Goal: Contribute content: Add original content to the website for others to see

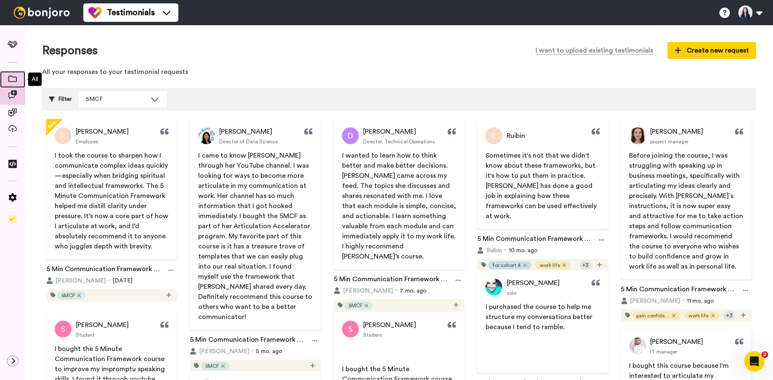
click at [15, 75] on span at bounding box center [12, 79] width 25 height 8
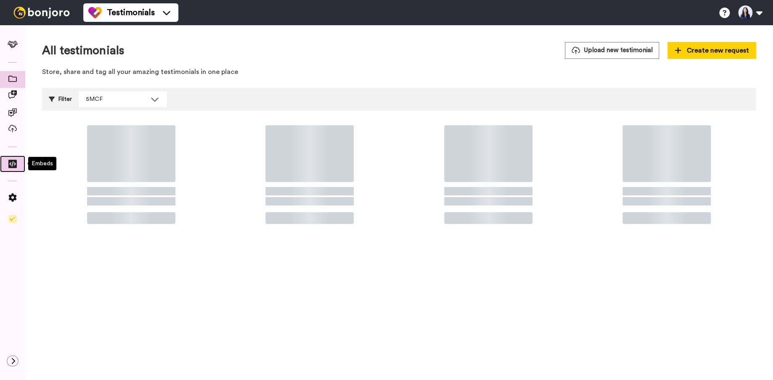
click at [17, 162] on span at bounding box center [12, 166] width 25 height 8
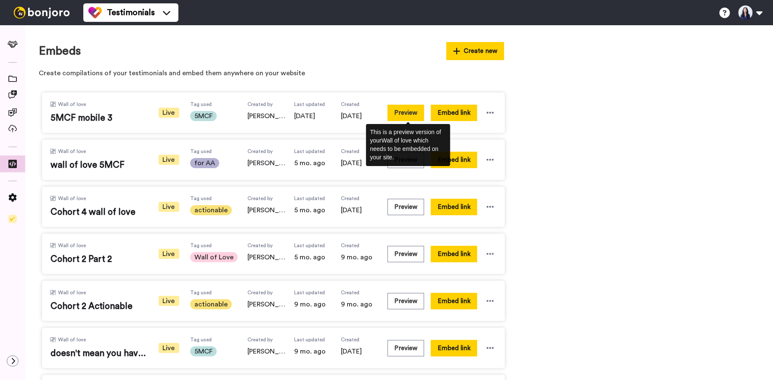
click at [412, 111] on button "Preview" at bounding box center [406, 113] width 37 height 16
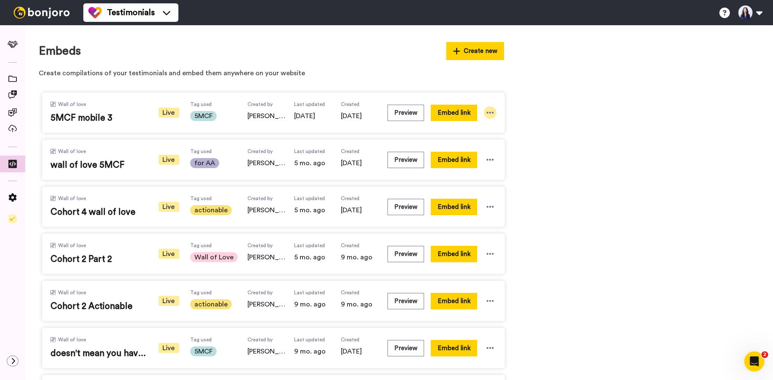
click at [496, 113] on div at bounding box center [490, 112] width 13 height 13
click at [485, 158] on li "Edit" at bounding box center [476, 159] width 53 height 15
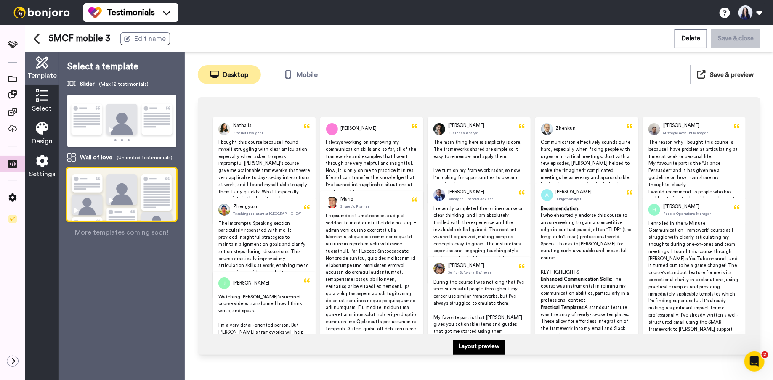
click at [34, 97] on div "Select" at bounding box center [42, 101] width 34 height 33
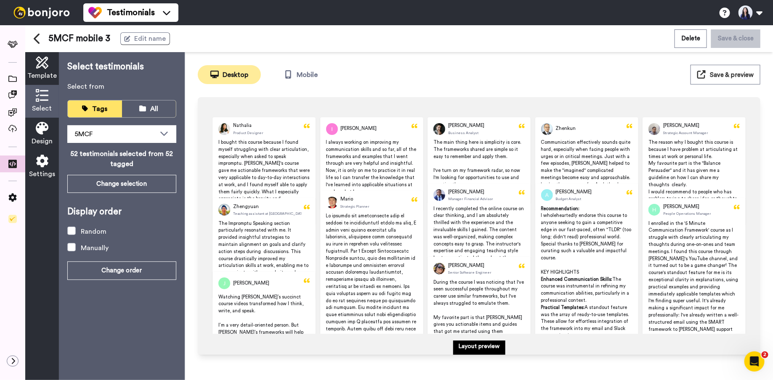
click at [277, 170] on span "I bought this course because I found myself struggling with clear articulation,…" at bounding box center [264, 174] width 93 height 68
click at [341, 221] on span at bounding box center [372, 333] width 92 height 238
click at [272, 226] on p "The Impromptu Speaking section particularly resonated with me. It provided insi…" at bounding box center [263, 253] width 91 height 64
click at [274, 163] on span "I bought this course because I found myself struggling with clear articulation,…" at bounding box center [264, 174] width 93 height 68
click at [90, 235] on div "Random" at bounding box center [94, 232] width 26 height 10
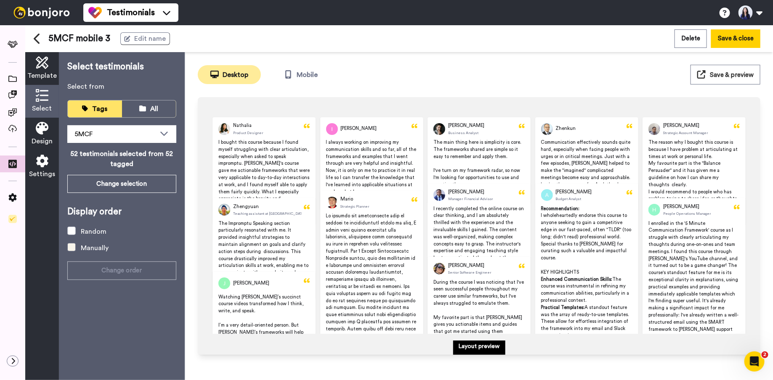
click at [87, 246] on div "Manually" at bounding box center [95, 248] width 28 height 10
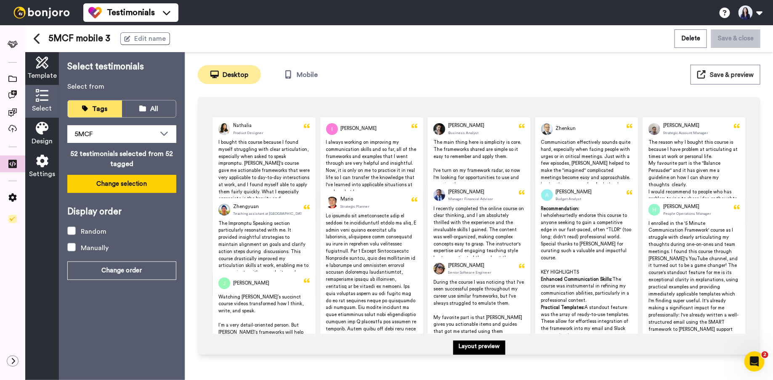
click at [148, 187] on button "Change selection" at bounding box center [121, 184] width 109 height 18
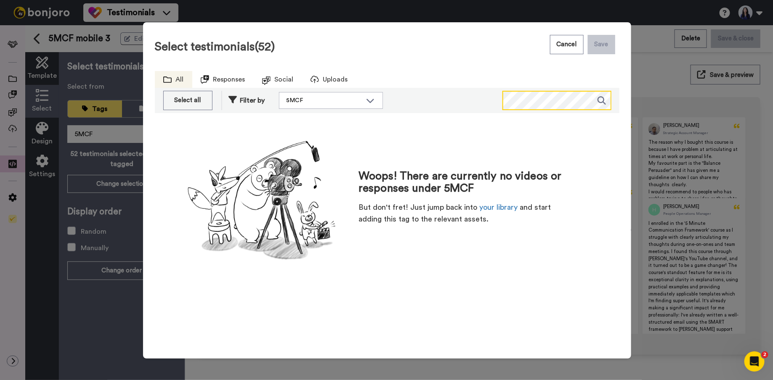
click at [521, 86] on div "All Responses Social Uploads Select all Deselect all Filter by 5MCF Select all …" at bounding box center [387, 92] width 465 height 42
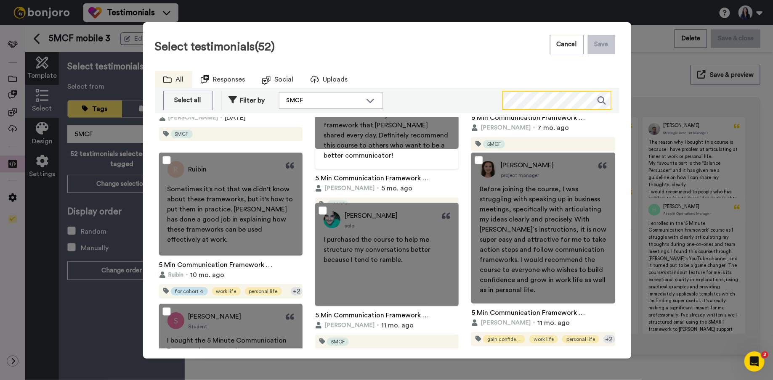
scroll to position [162, 0]
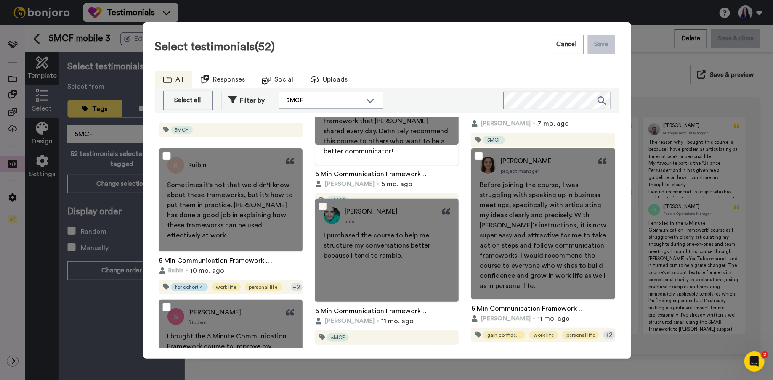
click at [323, 207] on span at bounding box center [323, 206] width 8 height 8
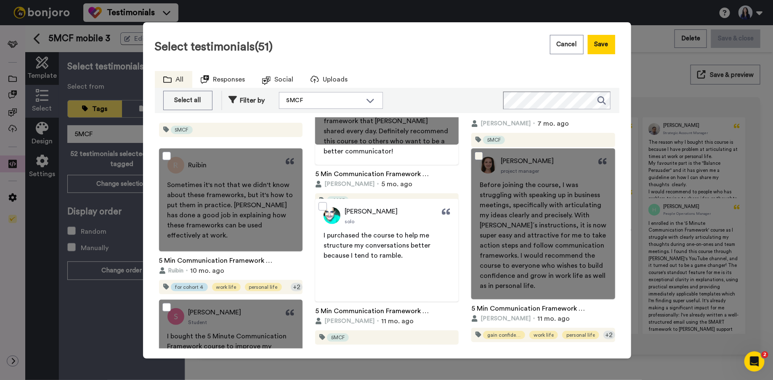
click at [479, 155] on span at bounding box center [479, 156] width 8 height 8
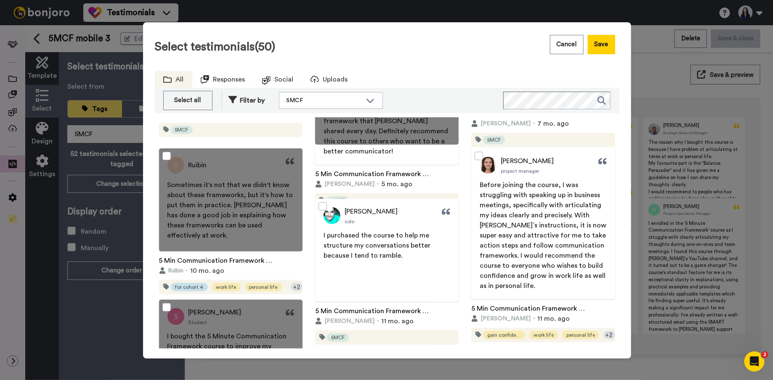
scroll to position [255, 0]
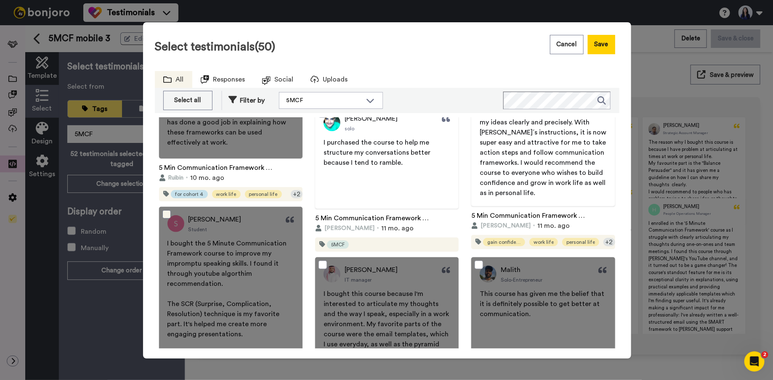
click at [167, 216] on span at bounding box center [166, 214] width 8 height 8
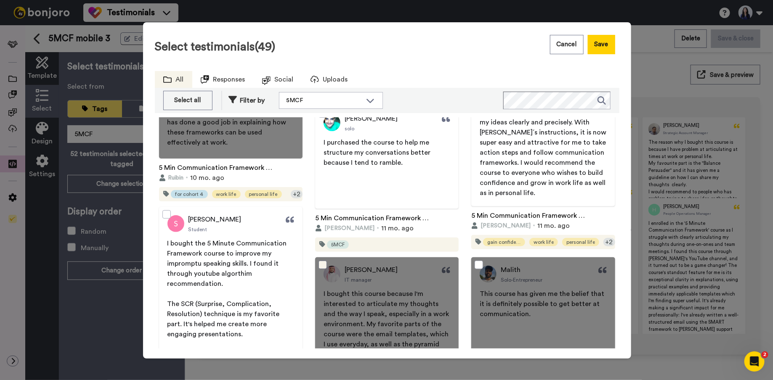
click at [319, 263] on span at bounding box center [323, 265] width 8 height 8
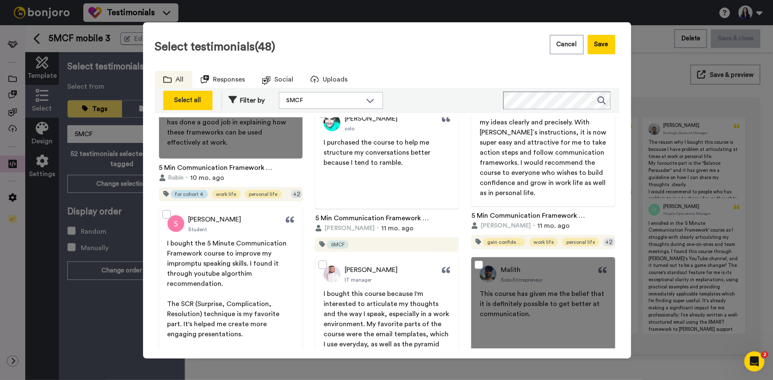
click at [192, 96] on div "Select all" at bounding box center [188, 101] width 40 height 10
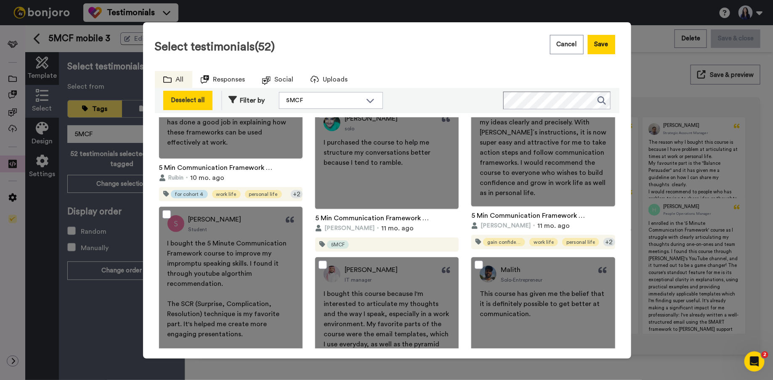
click at [194, 105] on button "Deselect all" at bounding box center [187, 100] width 49 height 19
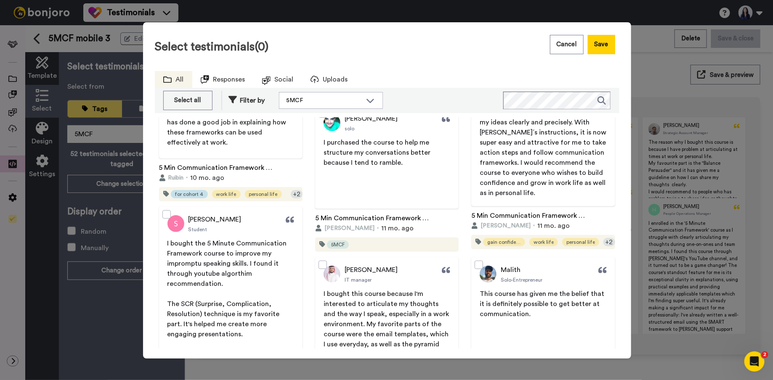
scroll to position [0, 0]
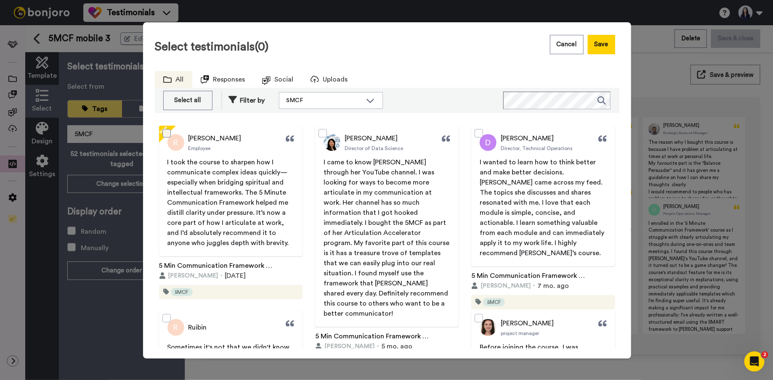
click at [166, 134] on span at bounding box center [166, 133] width 8 height 8
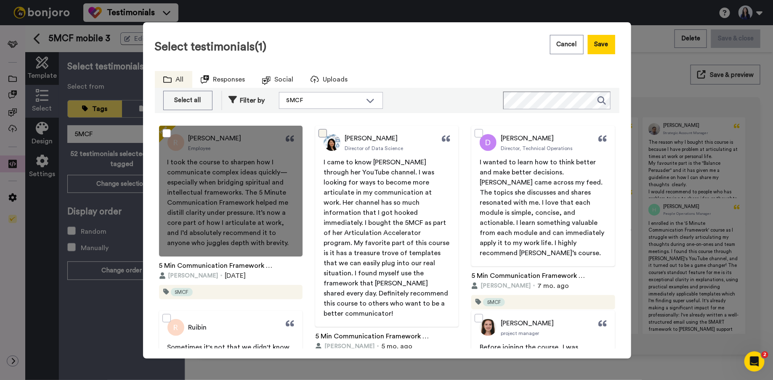
click at [321, 133] on span at bounding box center [323, 133] width 8 height 8
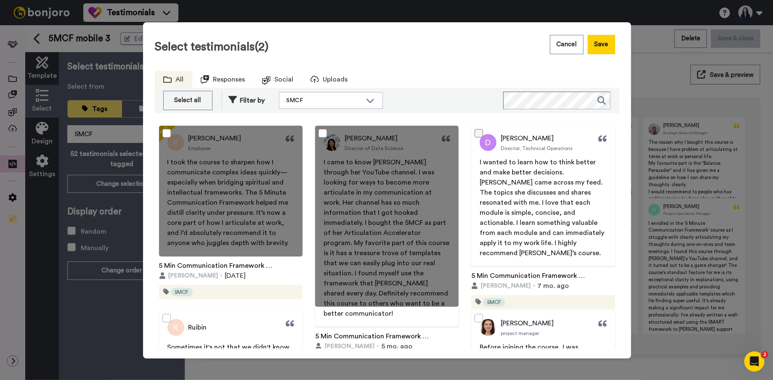
click at [481, 132] on span at bounding box center [479, 133] width 8 height 8
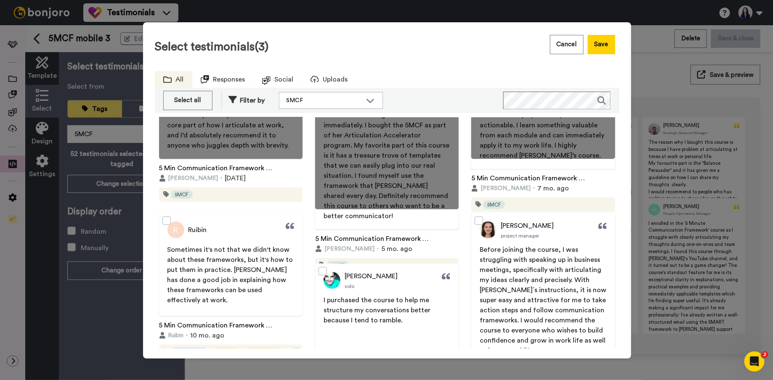
scroll to position [116, 0]
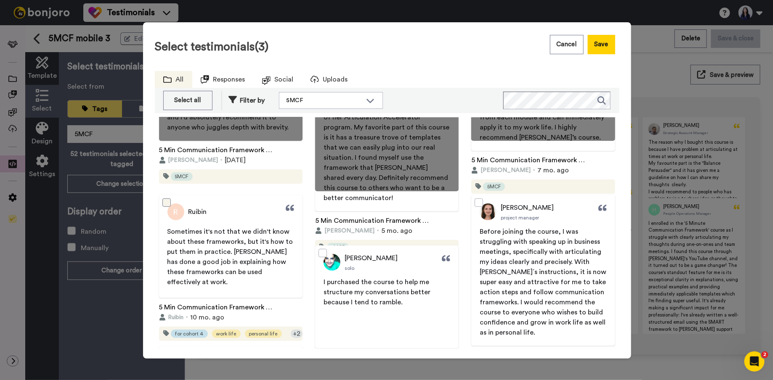
click at [168, 203] on span at bounding box center [166, 203] width 8 height 8
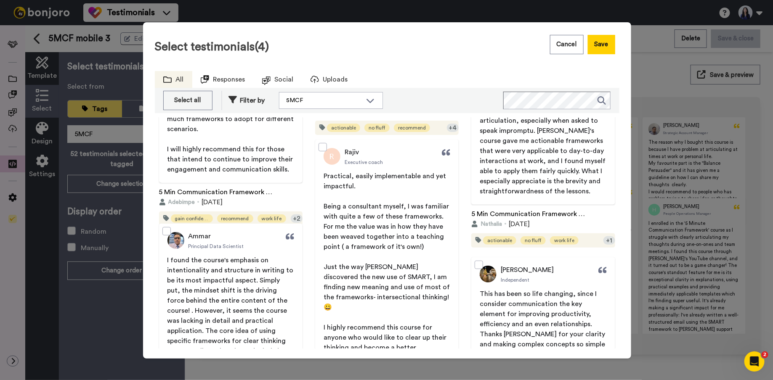
scroll to position [2252, 0]
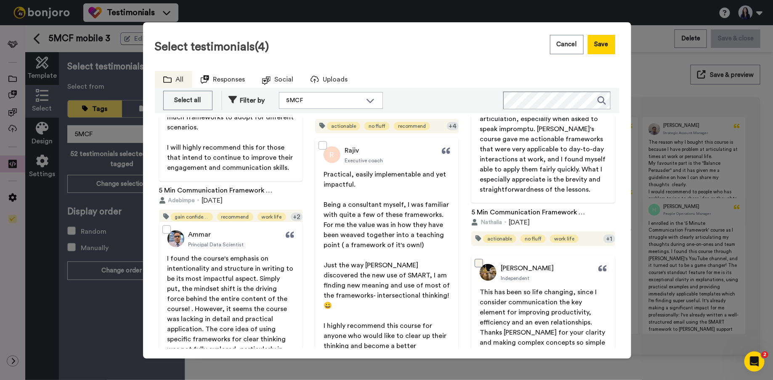
click at [479, 260] on span at bounding box center [479, 263] width 8 height 8
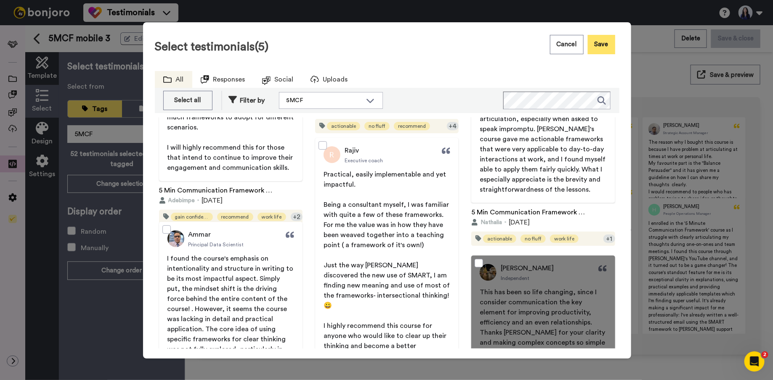
click at [600, 45] on button "Save" at bounding box center [601, 44] width 27 height 19
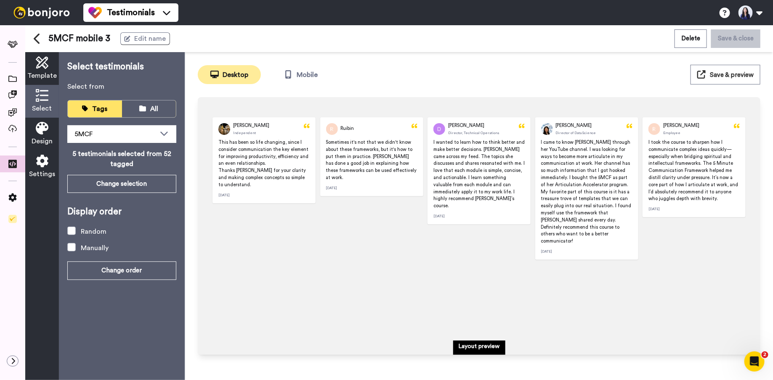
click at [478, 349] on p "Layout preview" at bounding box center [479, 347] width 41 height 8
click at [725, 76] on span "Save & preview" at bounding box center [732, 75] width 44 height 6
click at [44, 126] on icon at bounding box center [42, 128] width 13 height 13
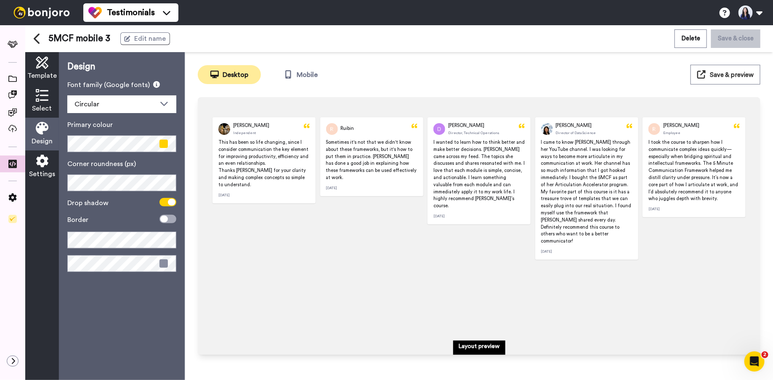
click at [40, 180] on div "Settings" at bounding box center [42, 167] width 34 height 33
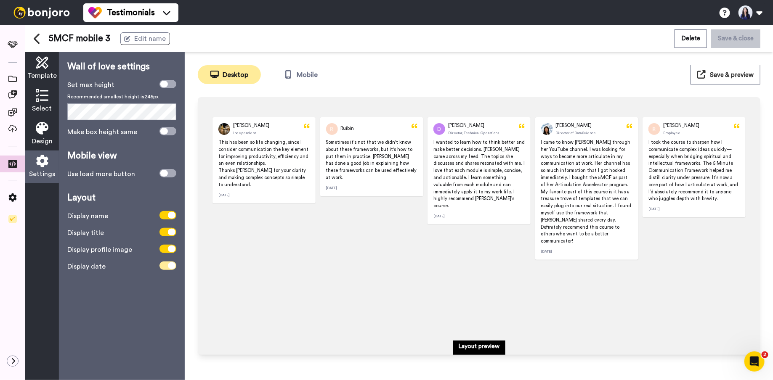
click at [167, 265] on span at bounding box center [168, 266] width 17 height 8
click at [737, 72] on span "Save & preview" at bounding box center [732, 75] width 44 height 6
click at [42, 93] on icon at bounding box center [42, 95] width 13 height 13
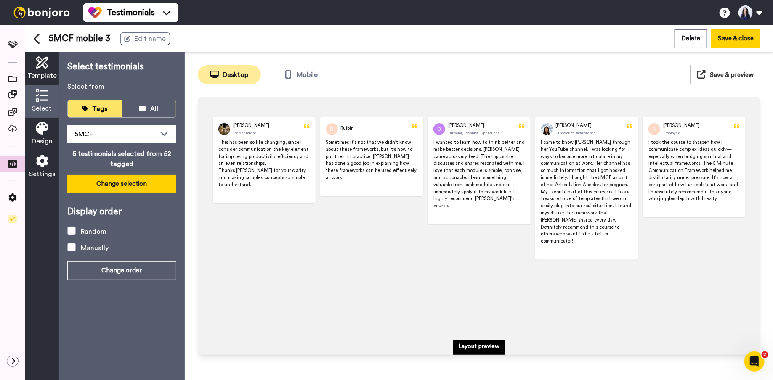
click at [136, 177] on button "Change selection" at bounding box center [121, 184] width 109 height 18
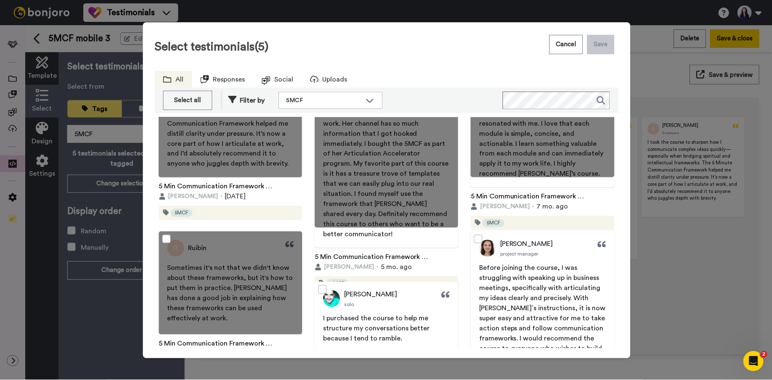
scroll to position [88, 0]
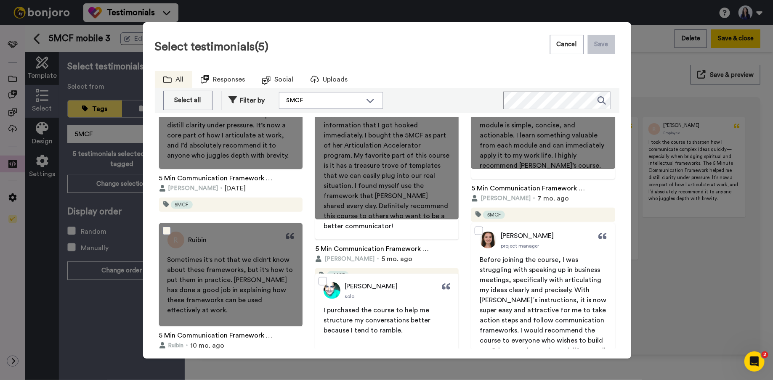
click at [165, 230] on span at bounding box center [166, 231] width 8 height 8
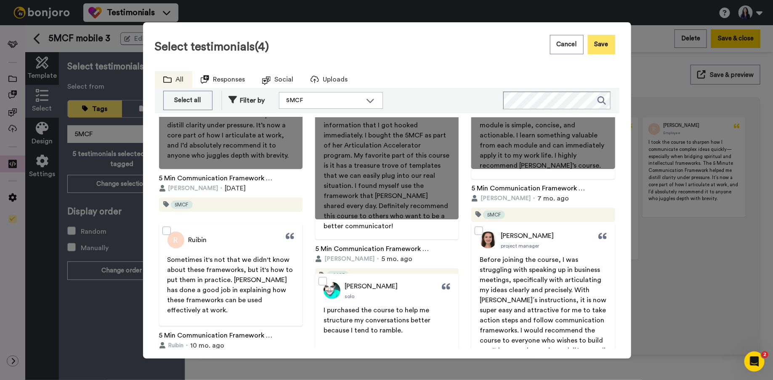
click at [599, 47] on button "Save" at bounding box center [601, 44] width 27 height 19
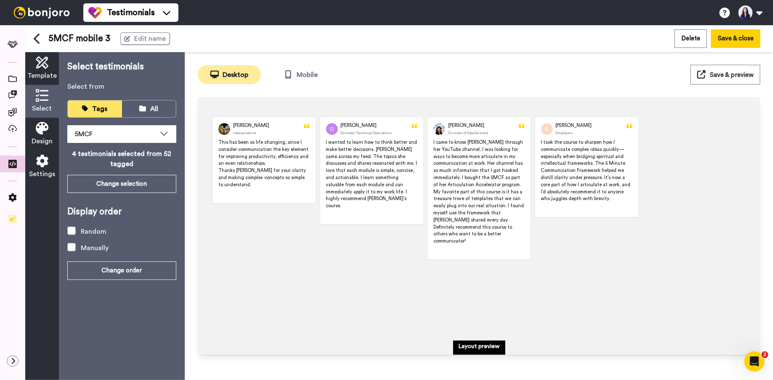
click at [729, 70] on button "Save & preview" at bounding box center [726, 75] width 70 height 20
click at [34, 174] on span "Settings" at bounding box center [42, 174] width 26 height 10
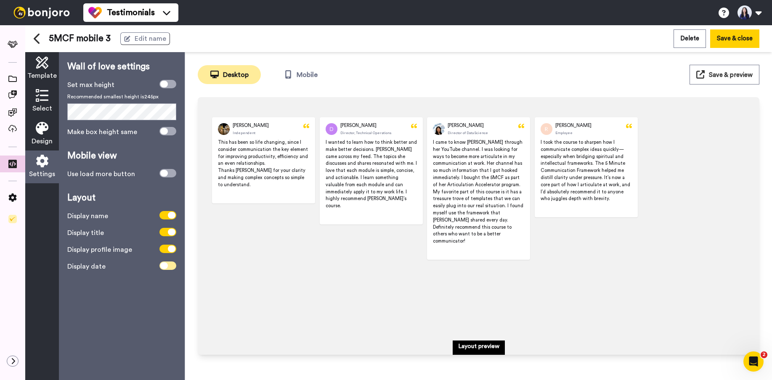
click at [170, 269] on span at bounding box center [168, 266] width 17 height 8
click at [37, 99] on icon at bounding box center [42, 95] width 13 height 13
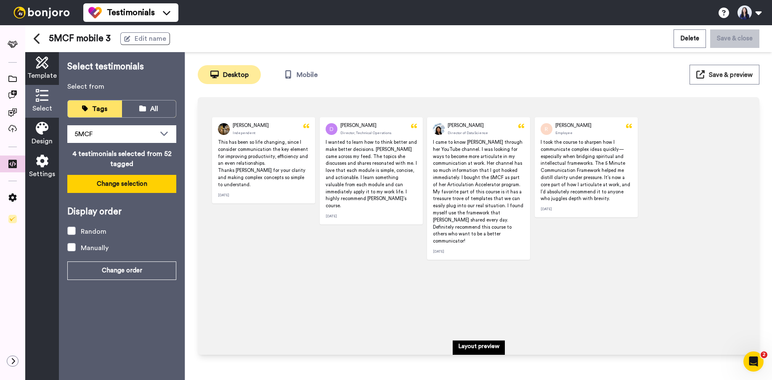
click at [117, 187] on button "Change selection" at bounding box center [121, 184] width 109 height 18
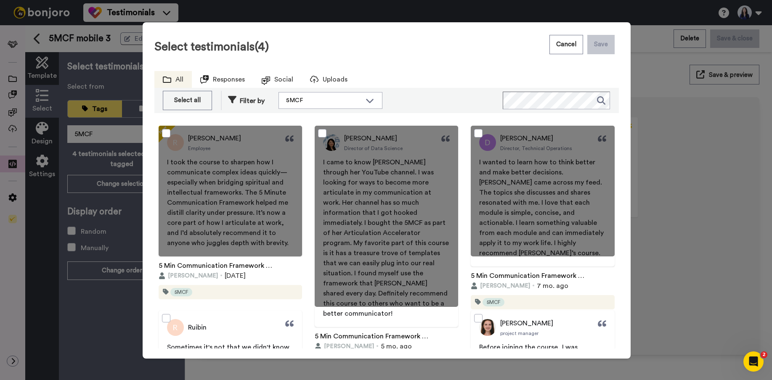
scroll to position [13, 0]
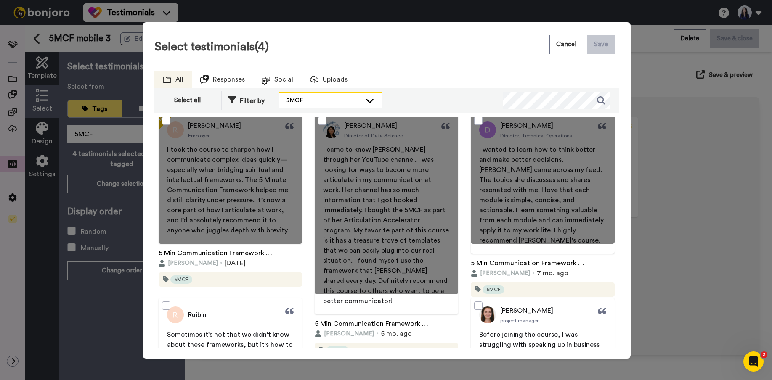
click at [361, 104] on div "5MCF" at bounding box center [330, 100] width 102 height 15
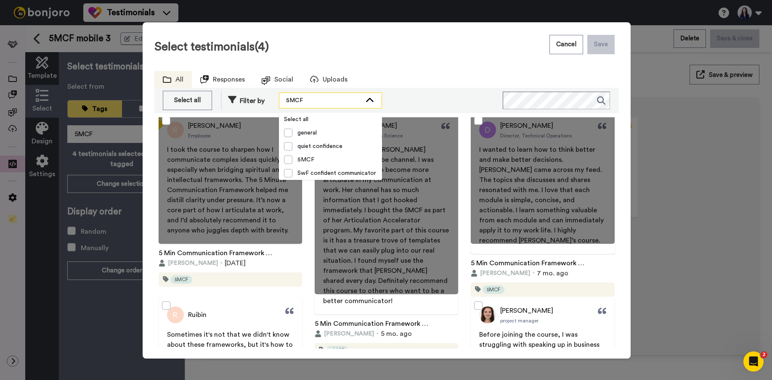
click at [361, 104] on div "5MCF" at bounding box center [330, 100] width 102 height 15
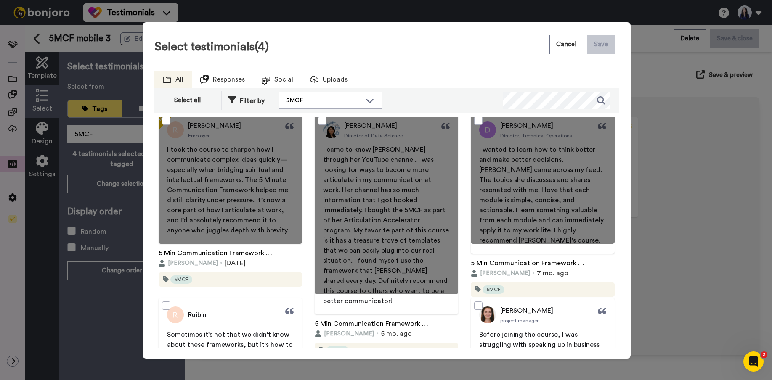
click at [237, 104] on div "Filter by" at bounding box center [246, 101] width 37 height 11
click at [248, 100] on span "Filter by" at bounding box center [252, 100] width 25 height 7
click at [231, 100] on icon at bounding box center [232, 99] width 8 height 7
click at [242, 102] on span "Filter by" at bounding box center [252, 100] width 25 height 7
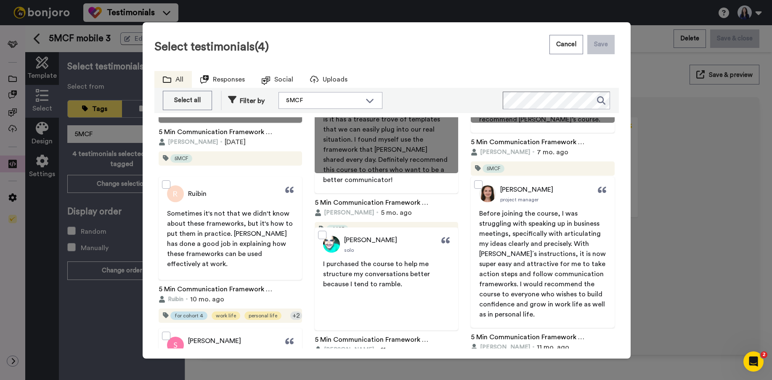
scroll to position [0, 0]
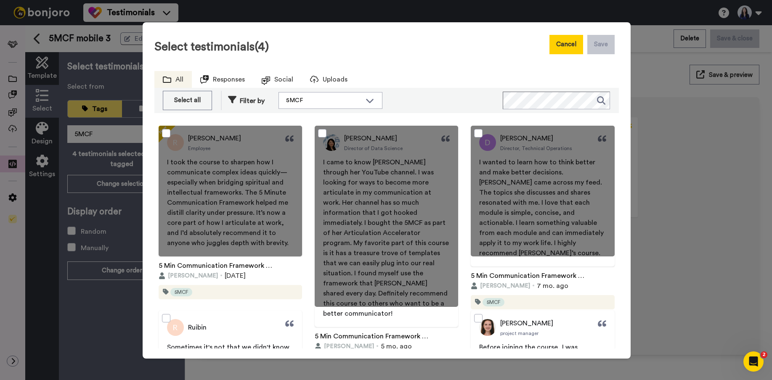
click at [577, 45] on button "Cancel" at bounding box center [567, 44] width 34 height 19
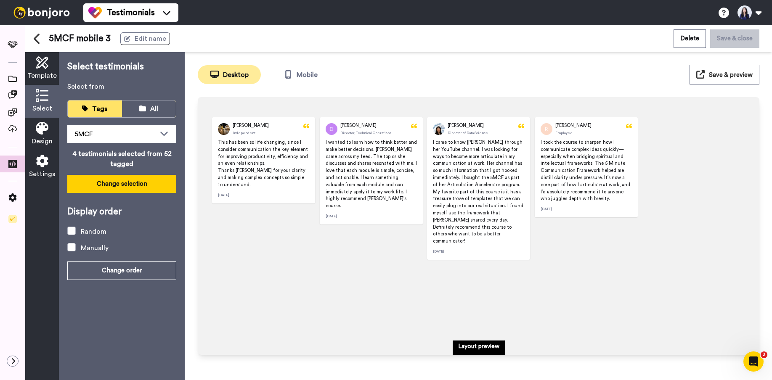
click at [114, 188] on button "Change selection" at bounding box center [121, 184] width 109 height 18
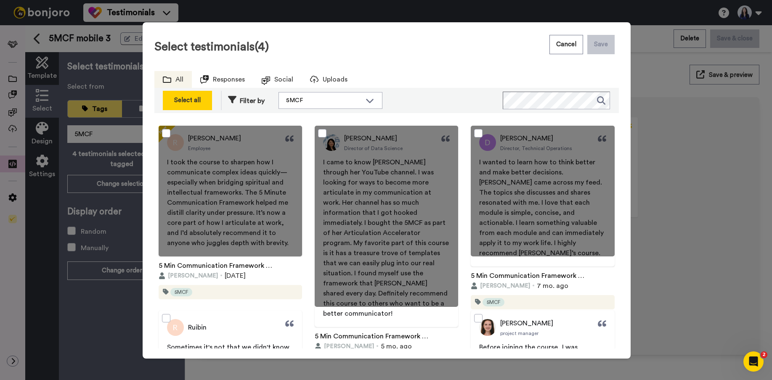
click at [200, 97] on div "Select all" at bounding box center [188, 101] width 40 height 10
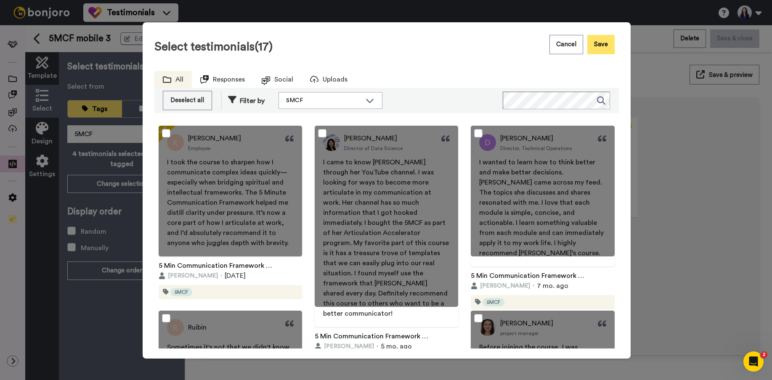
click at [602, 43] on button "Save" at bounding box center [601, 44] width 27 height 19
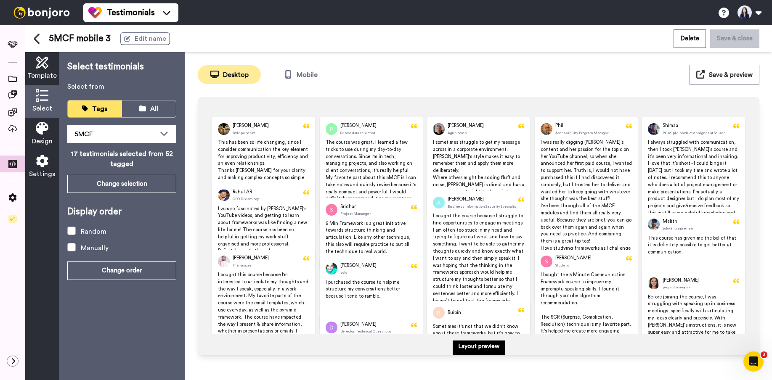
click at [734, 76] on span "Save & preview" at bounding box center [731, 75] width 44 height 6
click at [72, 237] on label "Random" at bounding box center [86, 232] width 39 height 10
click at [71, 233] on span at bounding box center [71, 231] width 8 height 8
click at [71, 247] on span at bounding box center [71, 247] width 8 height 8
click at [130, 176] on button "Change selection" at bounding box center [121, 184] width 109 height 18
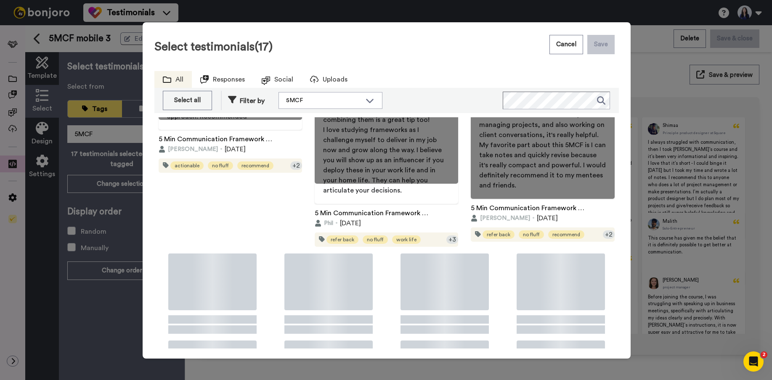
scroll to position [1022, 0]
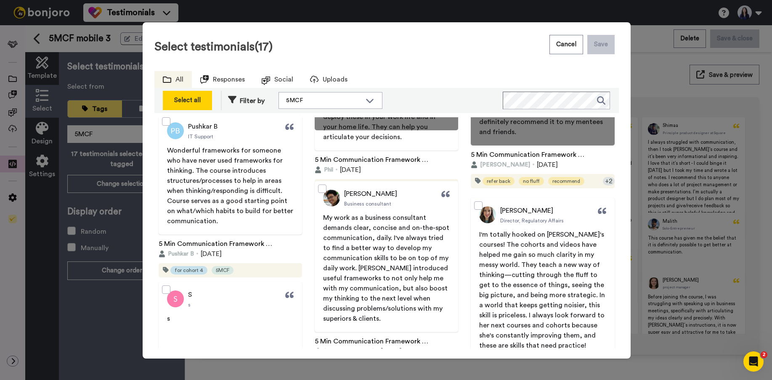
click at [182, 106] on button "Select all" at bounding box center [187, 100] width 49 height 19
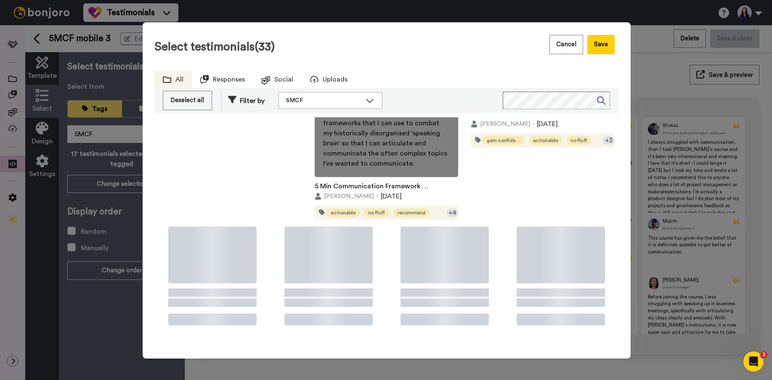
scroll to position [2192, 0]
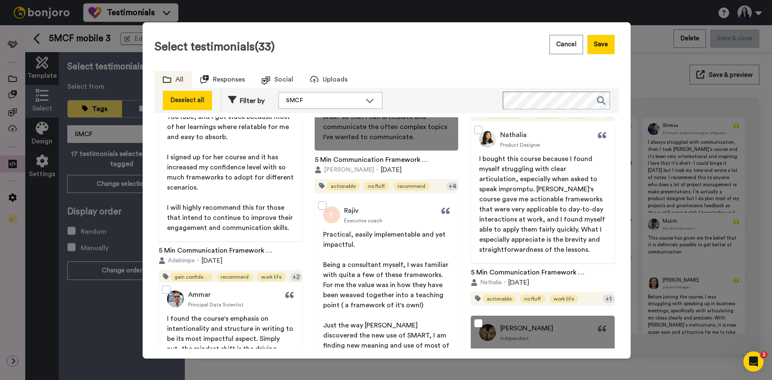
click at [198, 97] on div "Deselect all" at bounding box center [188, 101] width 40 height 10
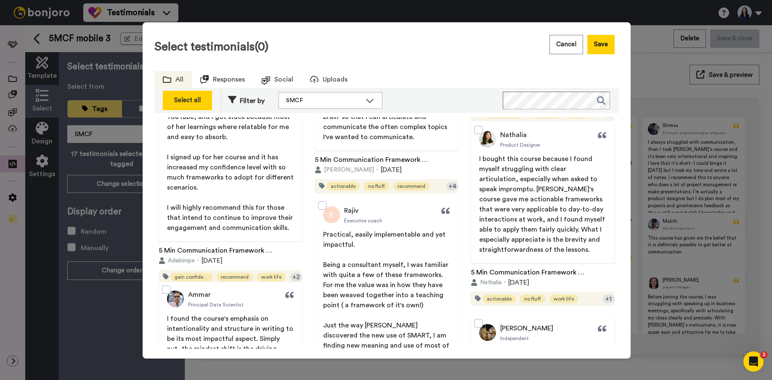
click at [194, 99] on div "Select all" at bounding box center [188, 101] width 40 height 10
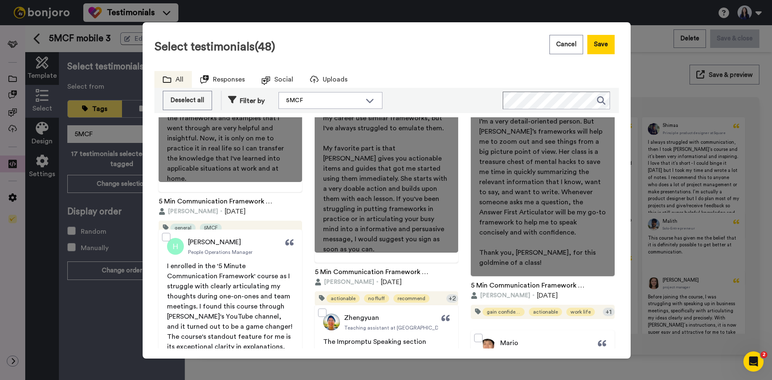
scroll to position [3754, 0]
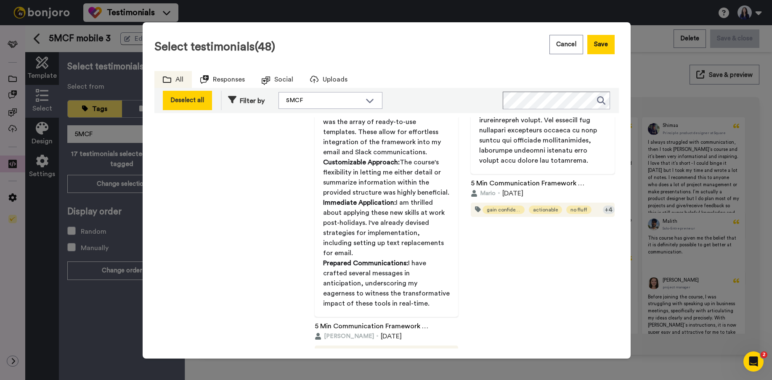
click at [191, 101] on div "Deselect all" at bounding box center [188, 101] width 40 height 10
click at [192, 103] on div "Select all" at bounding box center [188, 101] width 40 height 10
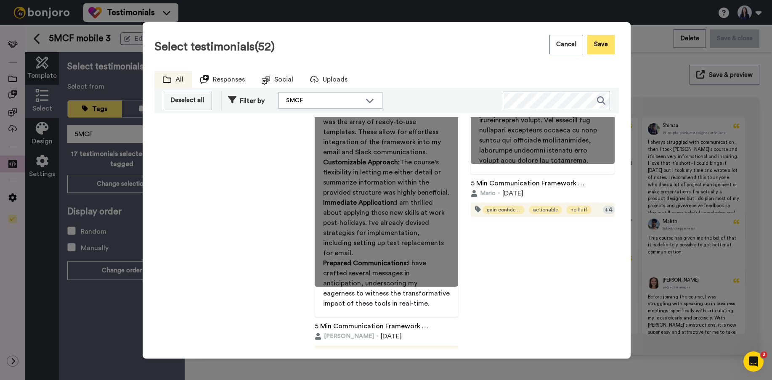
click at [606, 39] on button "Save" at bounding box center [601, 44] width 27 height 19
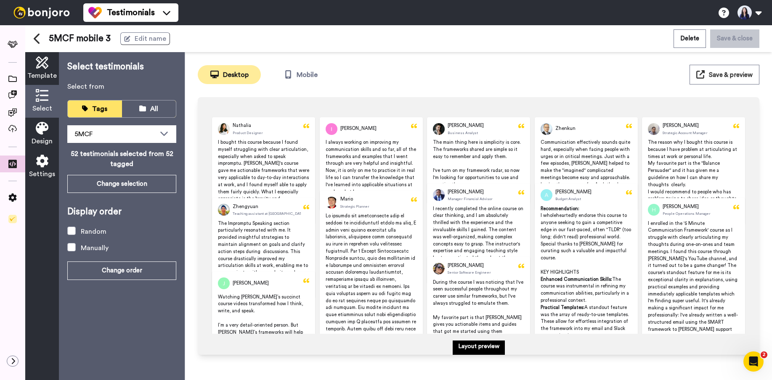
click at [729, 75] on span "Save & preview" at bounding box center [731, 75] width 44 height 6
click at [482, 345] on p "Layout preview" at bounding box center [478, 347] width 41 height 8
click at [718, 72] on span "Save & preview" at bounding box center [731, 75] width 44 height 6
click at [124, 178] on button "Change selection" at bounding box center [121, 184] width 109 height 18
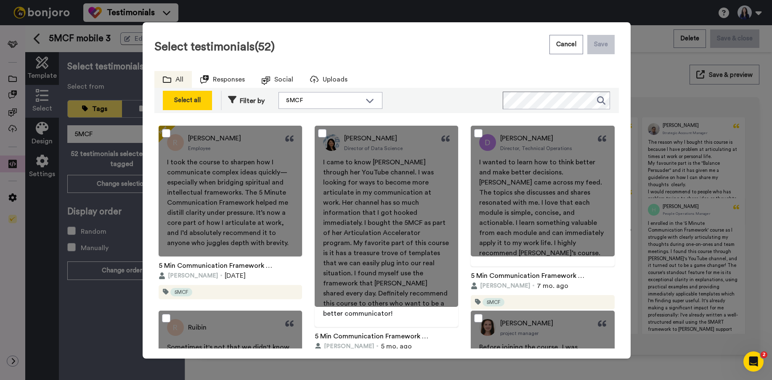
click at [192, 103] on div "Select all" at bounding box center [188, 101] width 40 height 10
click at [191, 102] on div "Deselect all" at bounding box center [188, 101] width 40 height 10
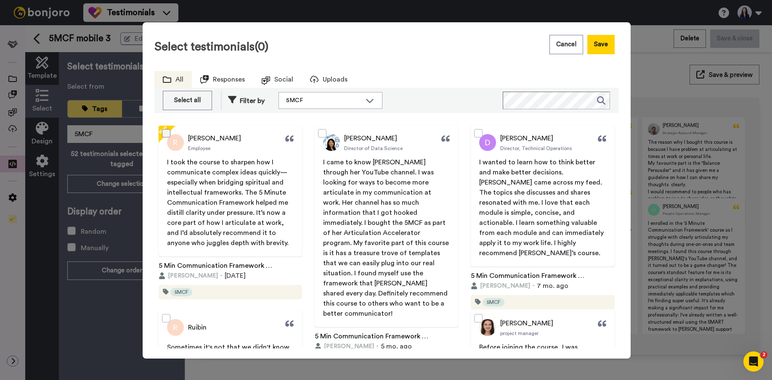
click at [168, 135] on span at bounding box center [166, 133] width 8 height 8
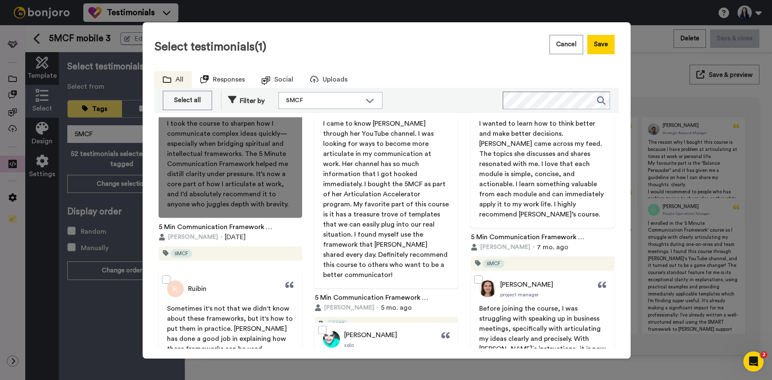
scroll to position [0, 0]
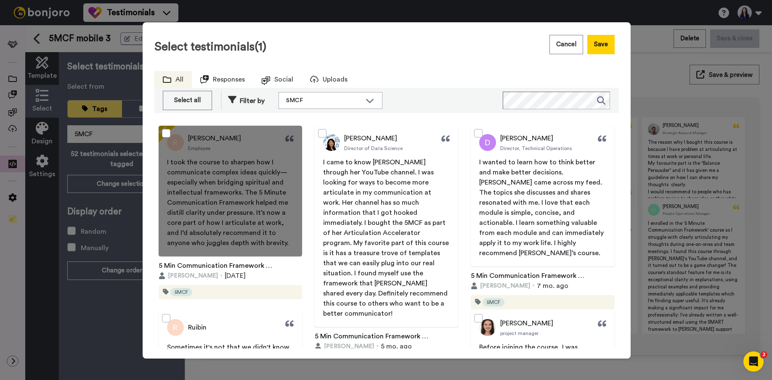
click at [480, 138] on div at bounding box center [543, 191] width 144 height 131
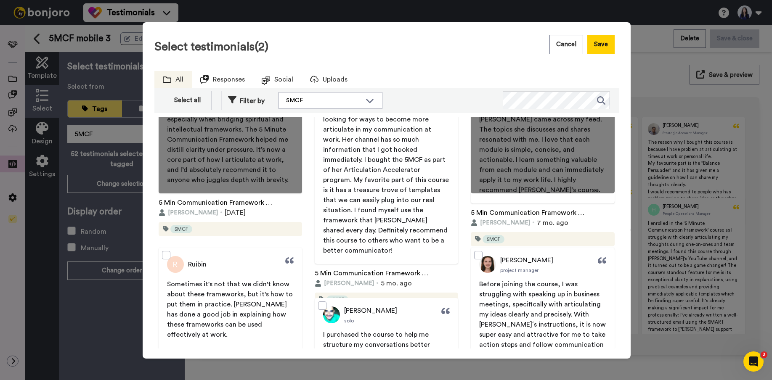
scroll to position [117, 0]
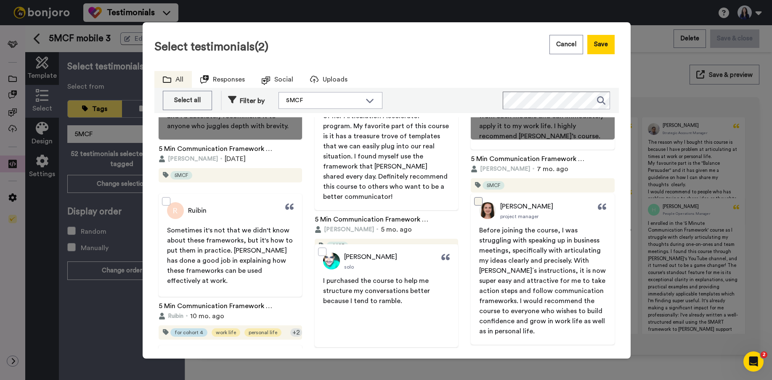
click at [479, 203] on span at bounding box center [478, 201] width 8 height 8
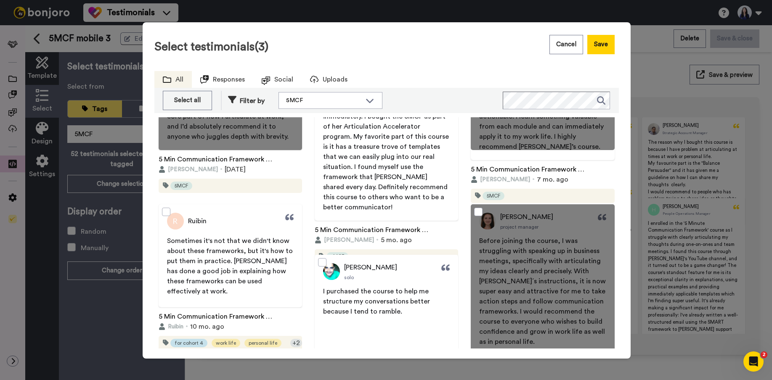
scroll to position [103, 0]
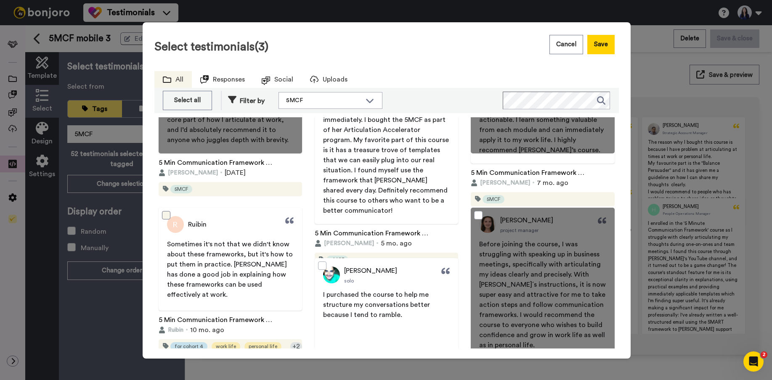
click at [165, 213] on span at bounding box center [166, 215] width 8 height 8
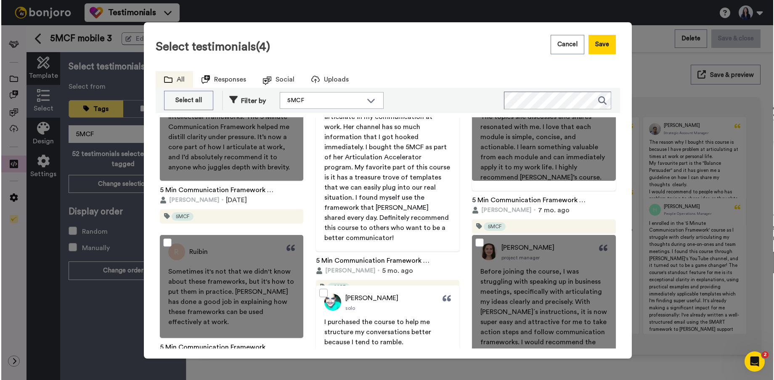
scroll to position [0, 0]
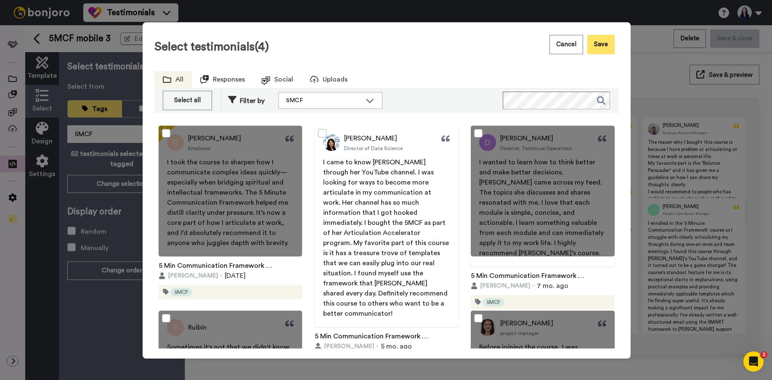
click at [603, 45] on button "Save" at bounding box center [601, 44] width 27 height 19
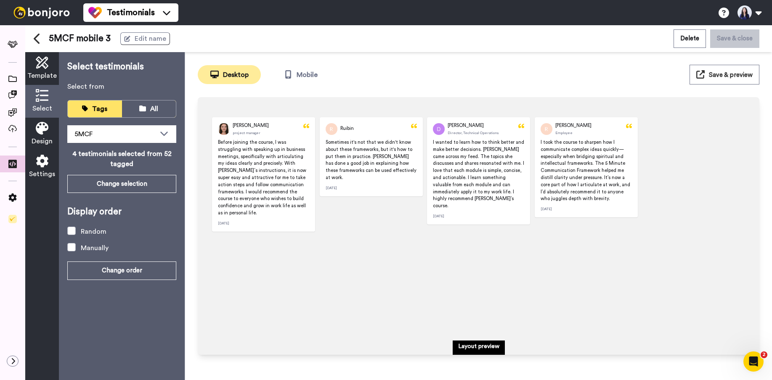
click at [731, 72] on span "Save & preview" at bounding box center [731, 75] width 44 height 6
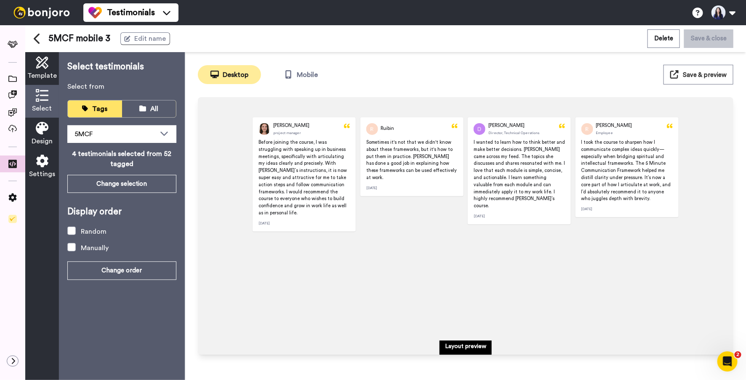
click at [43, 127] on icon at bounding box center [42, 128] width 13 height 13
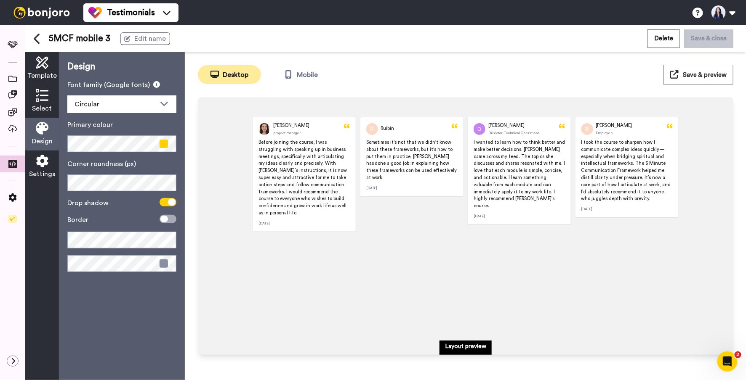
click at [38, 151] on div "Settings" at bounding box center [42, 167] width 34 height 33
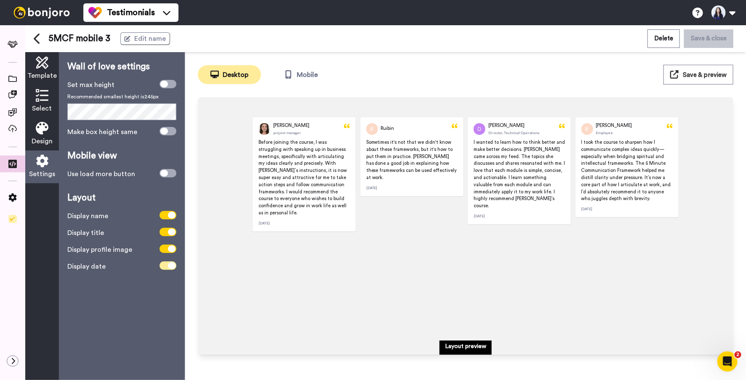
click at [165, 269] on span at bounding box center [168, 266] width 17 height 8
click at [699, 82] on button "Save & preview" at bounding box center [698, 75] width 70 height 20
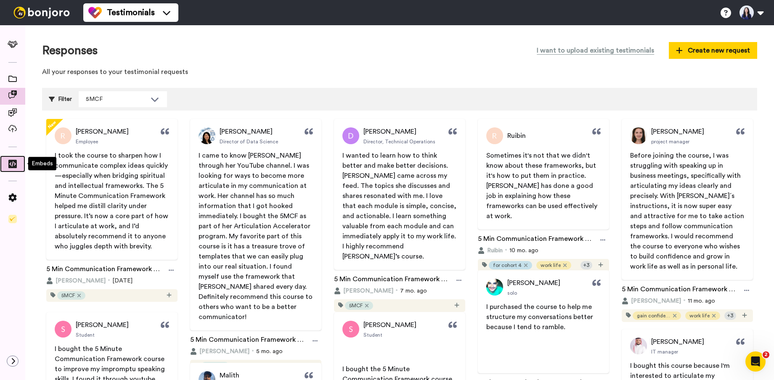
click at [10, 158] on div at bounding box center [12, 164] width 25 height 15
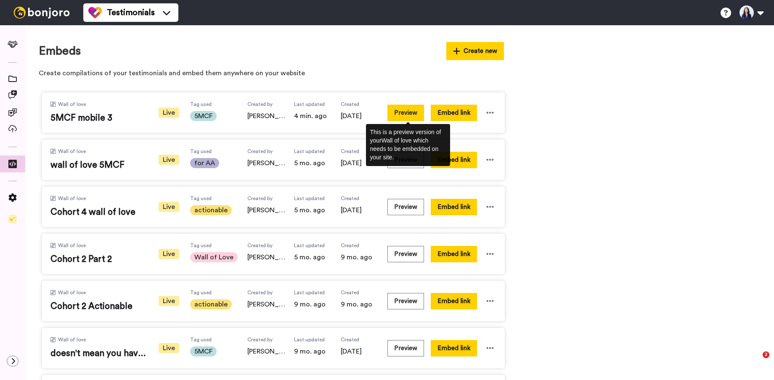
click at [411, 114] on button "Preview" at bounding box center [406, 113] width 37 height 16
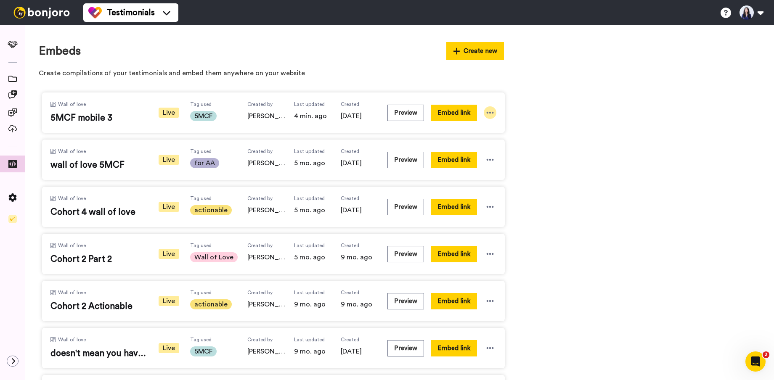
click at [489, 110] on icon at bounding box center [490, 113] width 8 height 8
click at [482, 157] on li "Edit" at bounding box center [476, 159] width 53 height 15
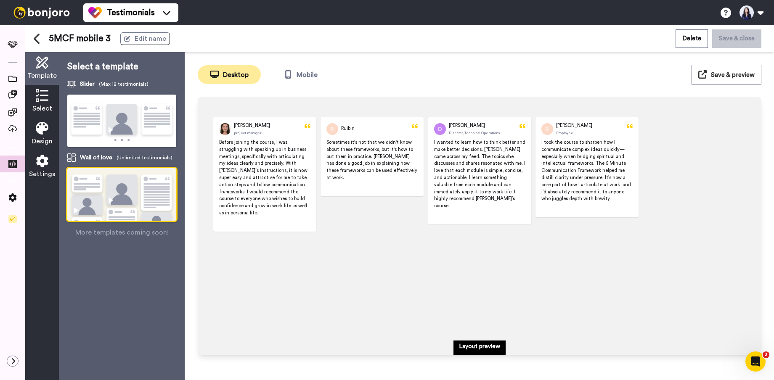
click at [43, 100] on icon at bounding box center [42, 95] width 13 height 13
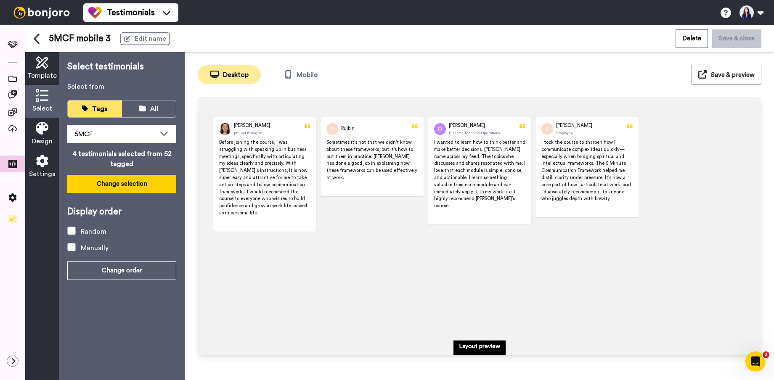
click at [117, 185] on button "Change selection" at bounding box center [121, 184] width 109 height 18
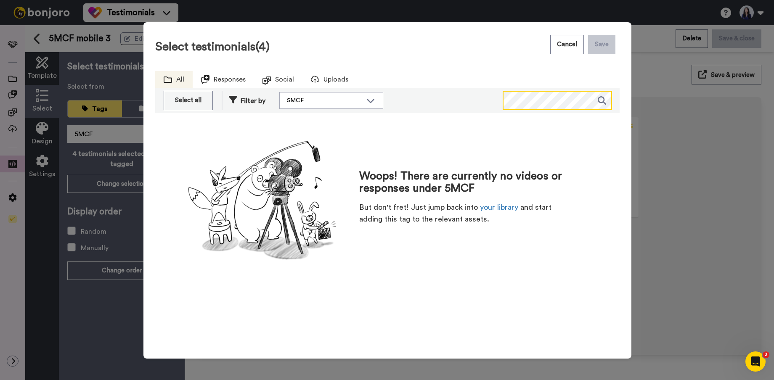
click at [522, 69] on div "Select testimonials (4) Cancel Save All Responses Social Uploads Select all Des…" at bounding box center [387, 158] width 465 height 254
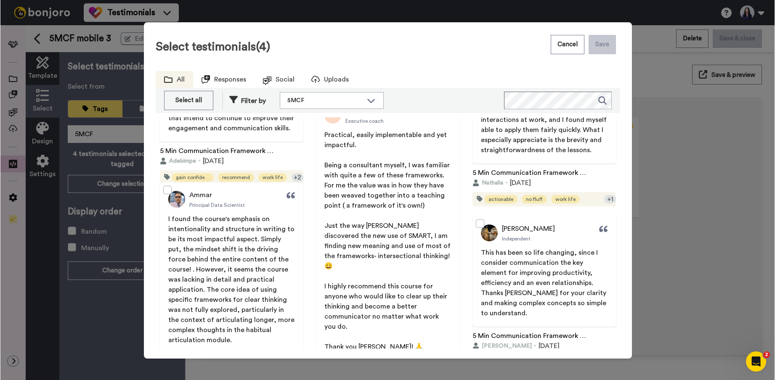
scroll to position [2290, 0]
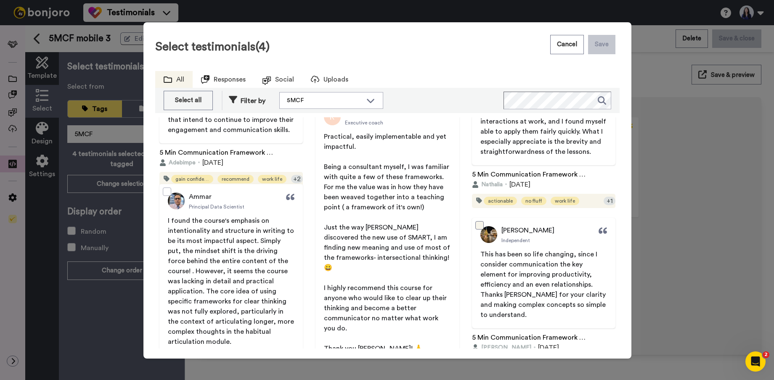
click at [480, 225] on span at bounding box center [480, 225] width 8 height 8
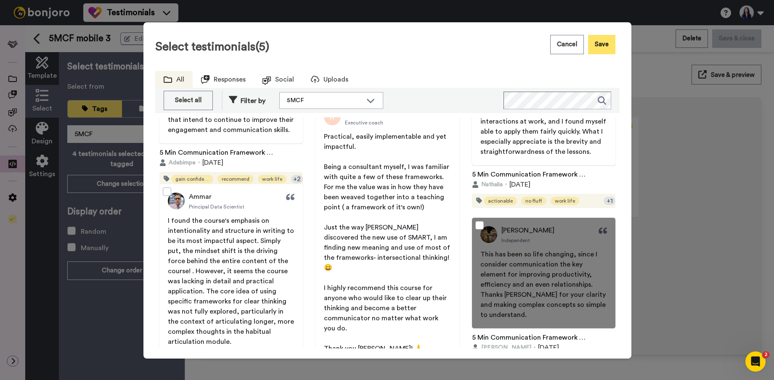
click at [605, 46] on button "Save" at bounding box center [601, 44] width 27 height 19
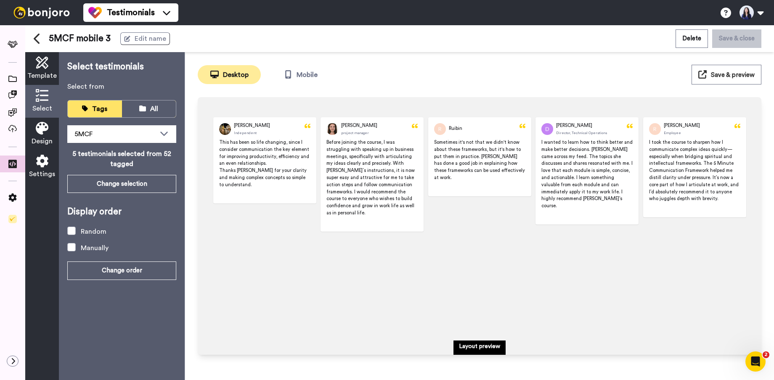
click at [707, 70] on icon at bounding box center [703, 74] width 8 height 8
click at [107, 184] on button "Change selection" at bounding box center [121, 184] width 109 height 18
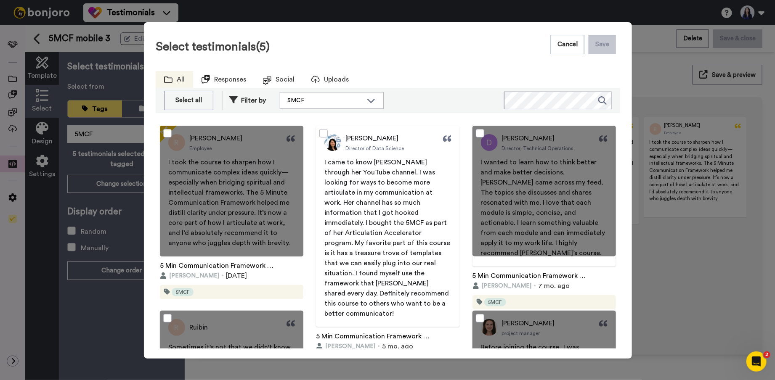
scroll to position [106, 0]
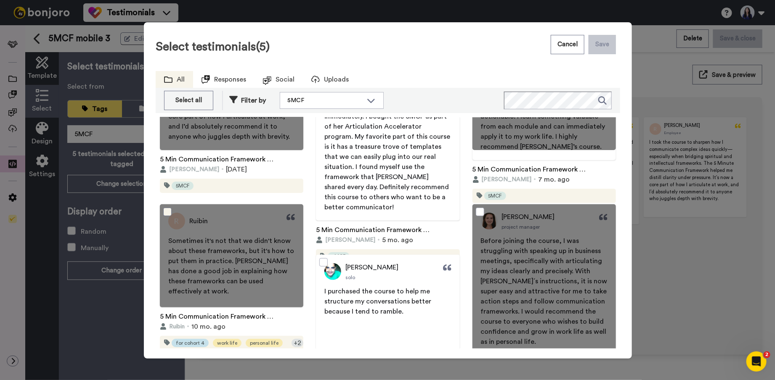
click at [168, 210] on span at bounding box center [167, 212] width 8 height 8
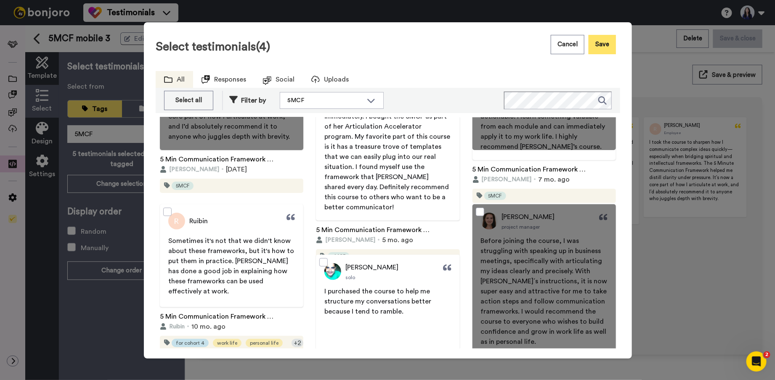
click at [607, 42] on button "Save" at bounding box center [602, 44] width 27 height 19
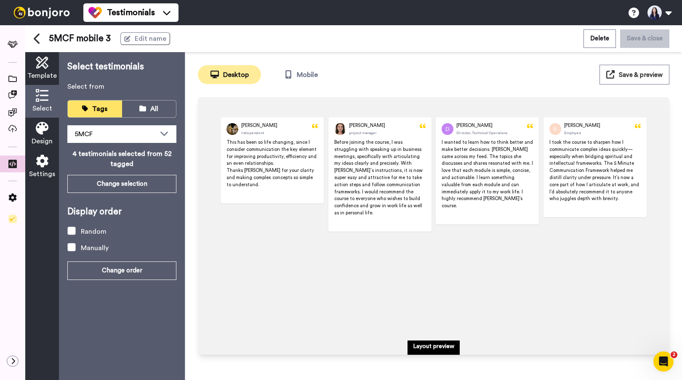
click at [646, 77] on span "Save & preview" at bounding box center [641, 75] width 44 height 6
